Goal: Information Seeking & Learning: Learn about a topic

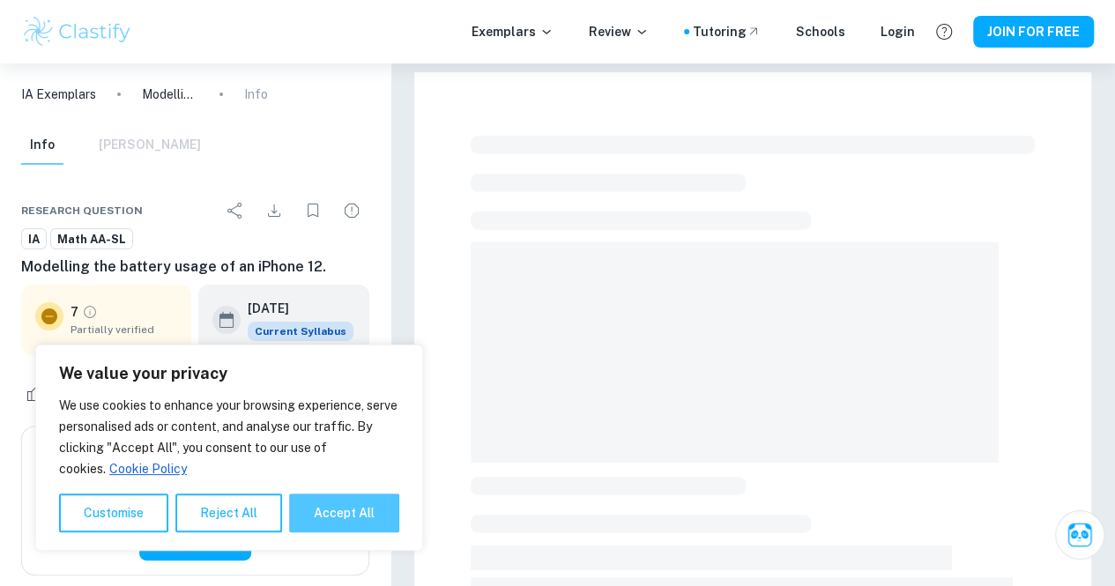
click at [324, 499] on button "Accept All" at bounding box center [344, 513] width 110 height 39
checkbox input "true"
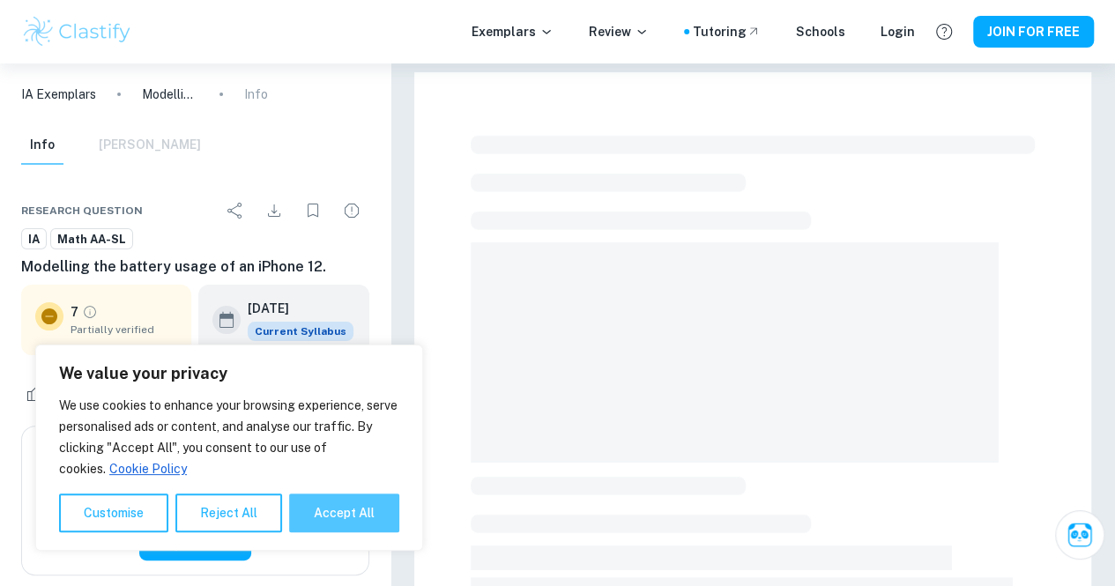
checkbox input "true"
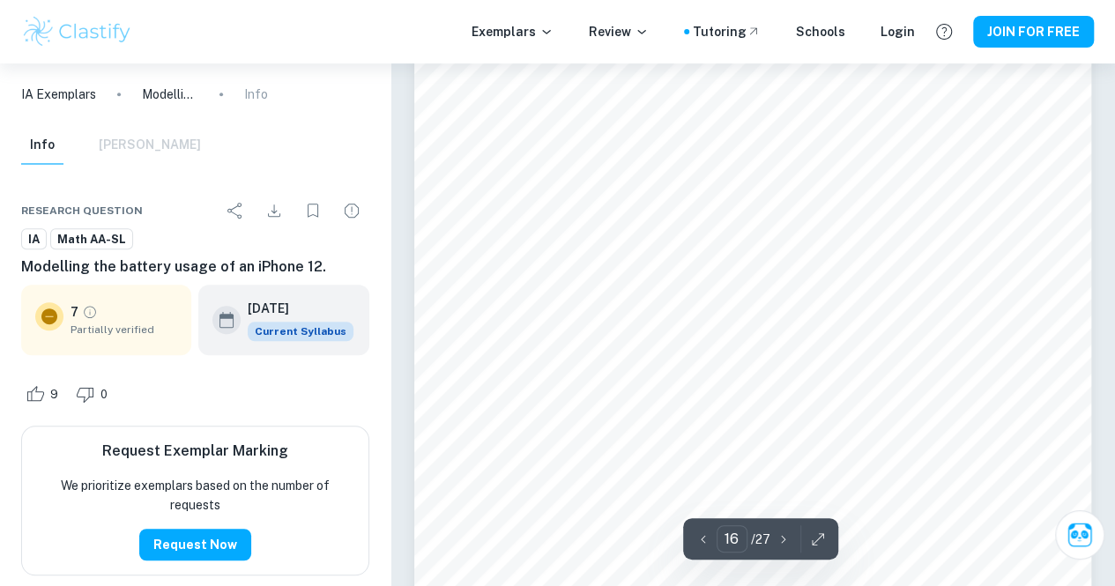
scroll to position [13778, 0]
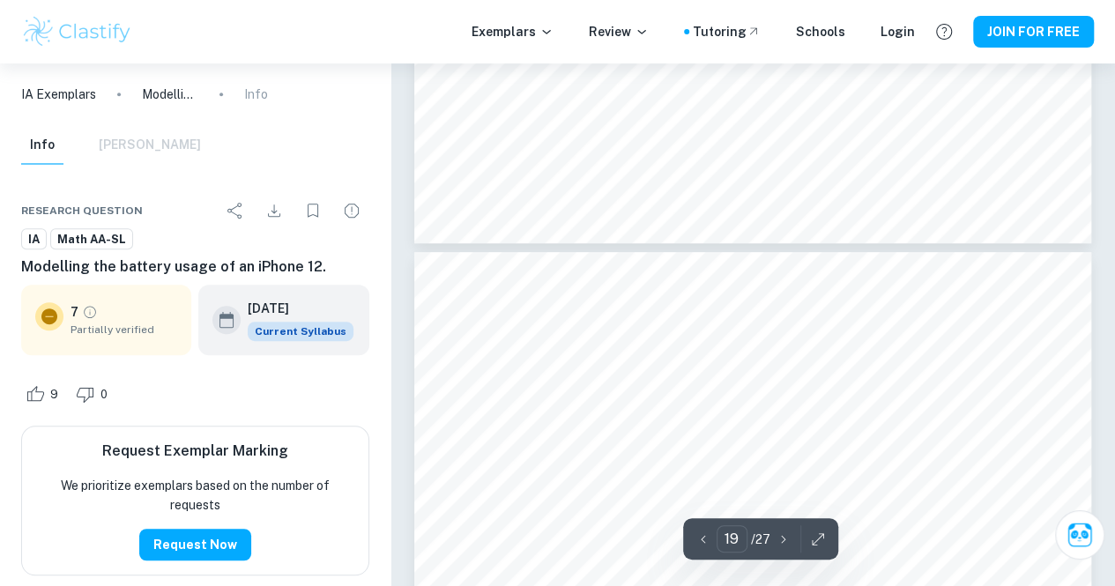
type input "20"
